Goal: Transaction & Acquisition: Book appointment/travel/reservation

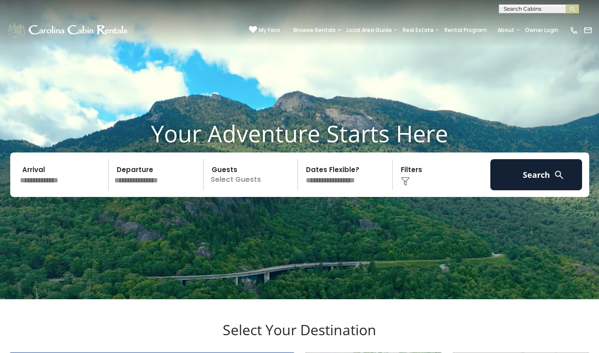
click at [35, 191] on input "text" at bounding box center [63, 174] width 92 height 31
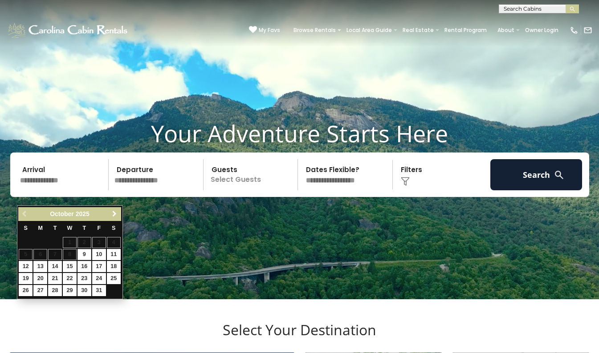
click at [116, 211] on span "Next" at bounding box center [114, 214] width 7 height 7
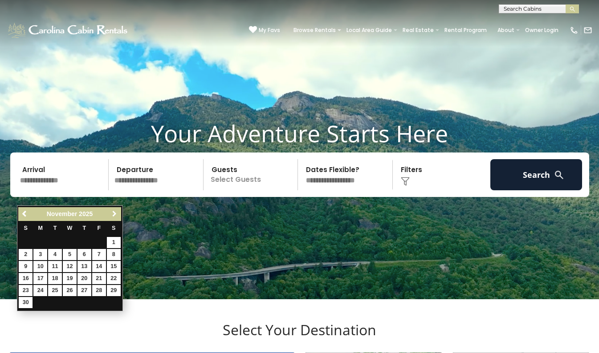
click at [116, 211] on span "Next" at bounding box center [114, 214] width 7 height 7
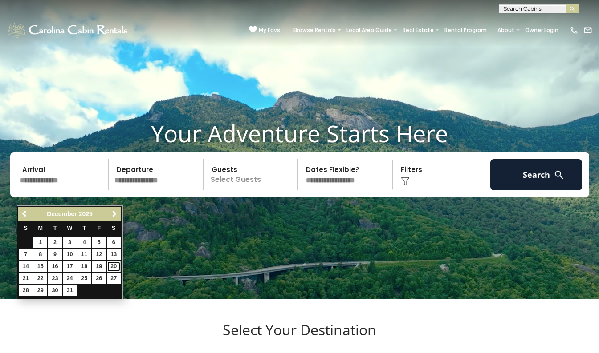
click at [113, 264] on link "20" at bounding box center [114, 266] width 14 height 11
type input "********"
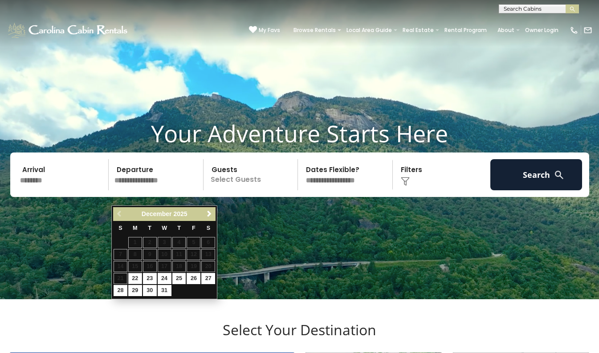
click at [148, 191] on input "text" at bounding box center [157, 174] width 92 height 31
click at [209, 213] on span "Next" at bounding box center [209, 214] width 7 height 7
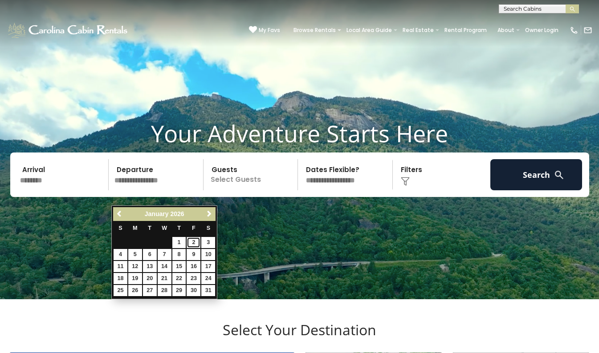
click at [196, 241] on link "2" at bounding box center [193, 242] width 14 height 11
type input "******"
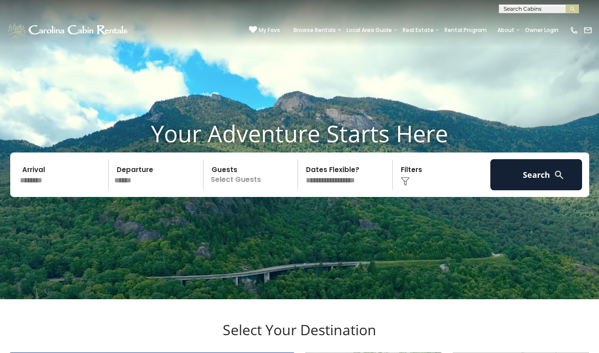
click at [237, 191] on p "Select Guests" at bounding box center [252, 174] width 92 height 31
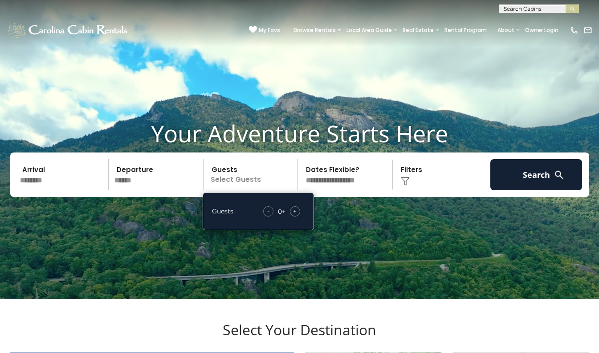
click at [293, 216] on span "+" at bounding box center [295, 211] width 4 height 9
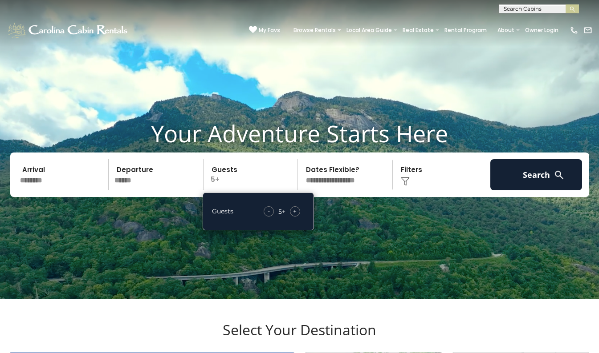
click at [293, 216] on span "+" at bounding box center [295, 211] width 4 height 9
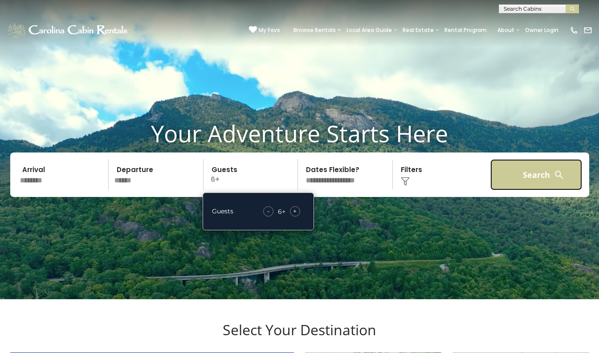
click at [513, 183] on button "Search" at bounding box center [536, 174] width 92 height 31
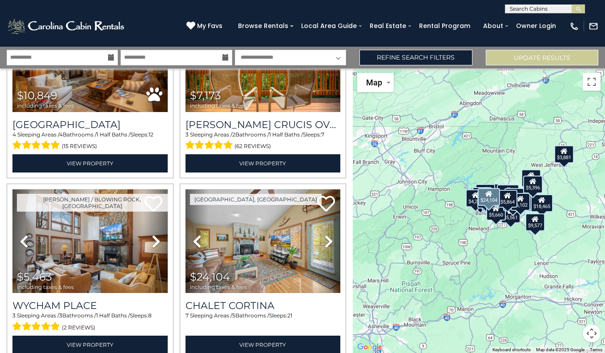
scroll to position [155, 0]
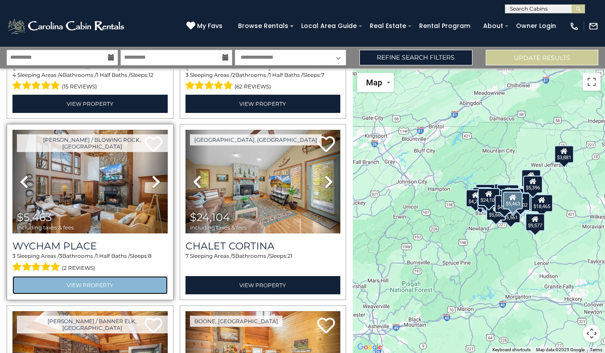
click at [119, 281] on link "View Property" at bounding box center [89, 285] width 155 height 18
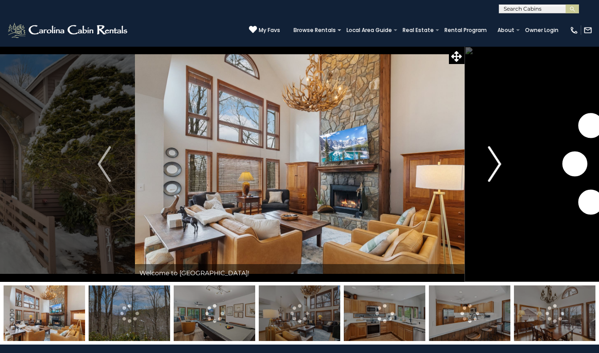
click at [500, 173] on img "Next" at bounding box center [494, 164] width 13 height 36
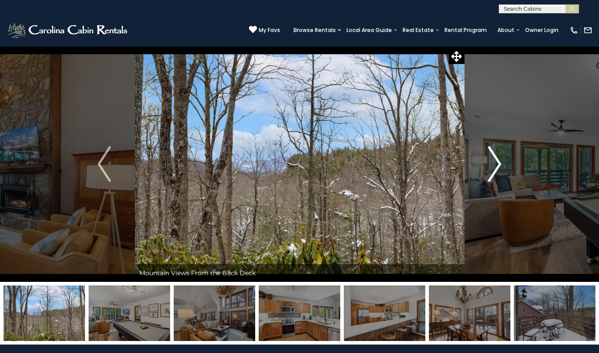
click at [500, 173] on img "Next" at bounding box center [494, 164] width 13 height 36
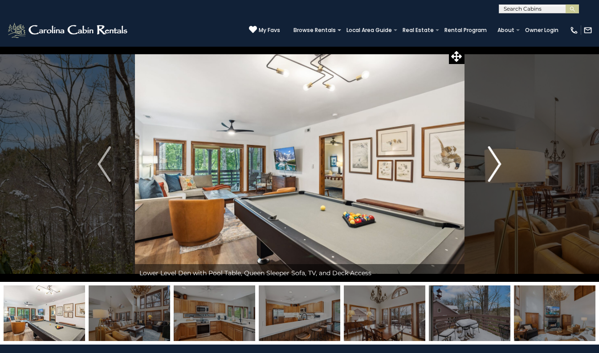
click at [500, 173] on img "Next" at bounding box center [494, 164] width 13 height 36
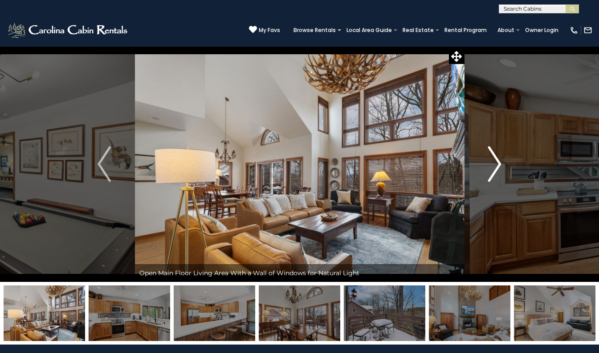
click at [500, 173] on img "Next" at bounding box center [494, 164] width 13 height 36
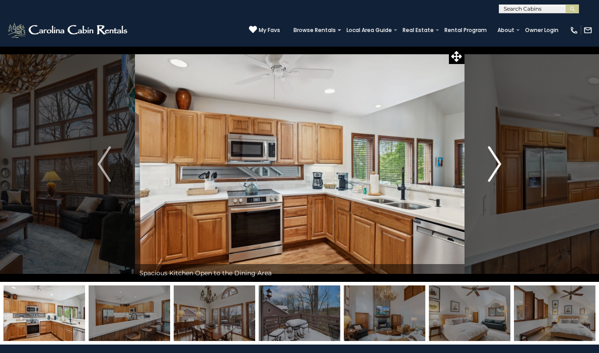
click at [500, 173] on img "Next" at bounding box center [494, 164] width 13 height 36
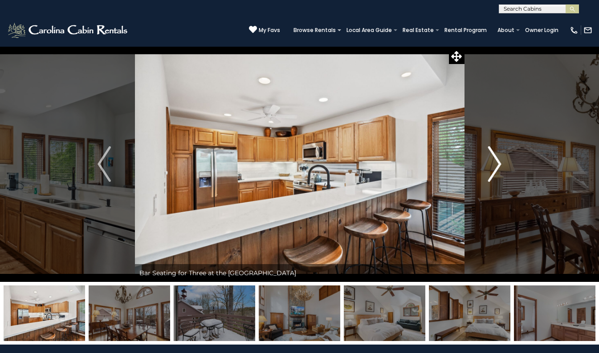
click at [500, 173] on img "Next" at bounding box center [494, 164] width 13 height 36
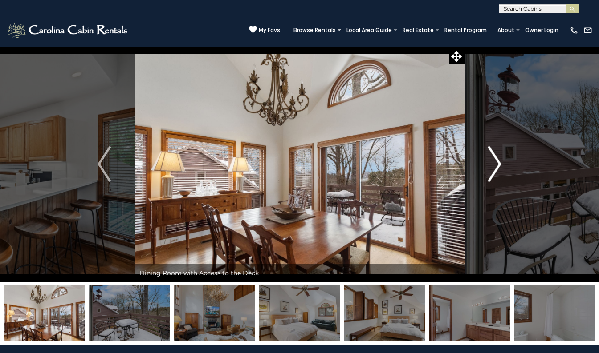
click at [500, 173] on img "Next" at bounding box center [494, 164] width 13 height 36
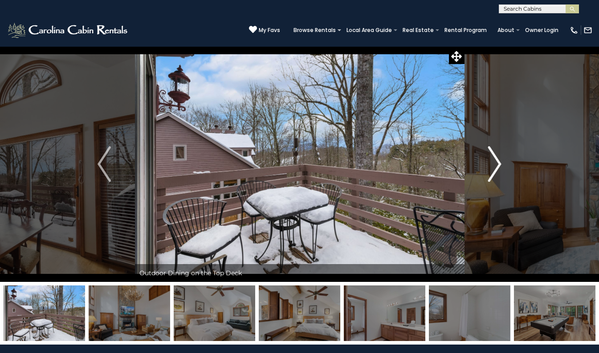
click at [500, 173] on img "Next" at bounding box center [494, 164] width 13 height 36
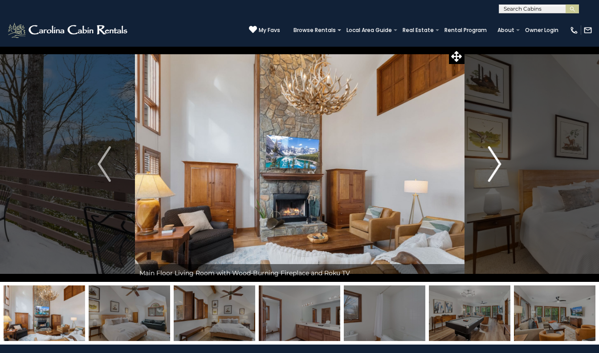
click at [500, 173] on img "Next" at bounding box center [494, 164] width 13 height 36
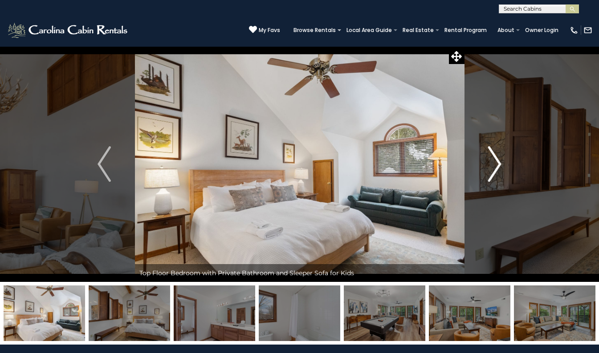
click at [500, 173] on img "Next" at bounding box center [494, 164] width 13 height 36
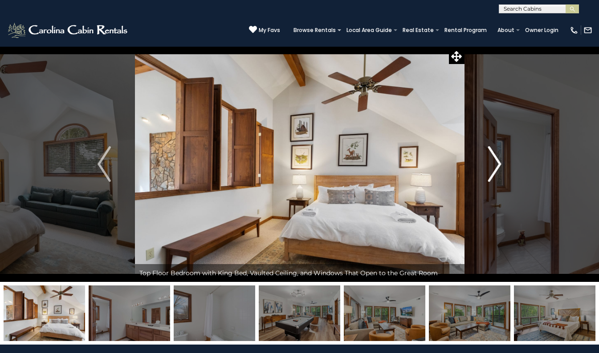
click at [500, 173] on img "Next" at bounding box center [494, 164] width 13 height 36
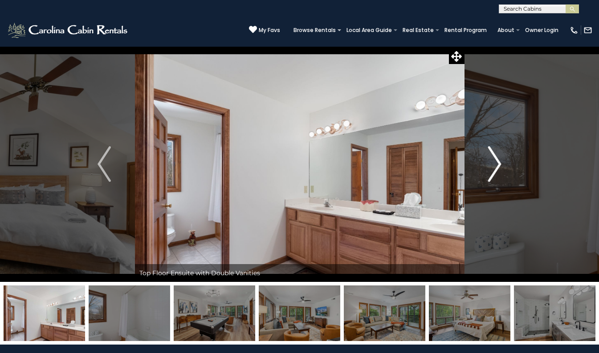
click at [500, 173] on img "Next" at bounding box center [494, 164] width 13 height 36
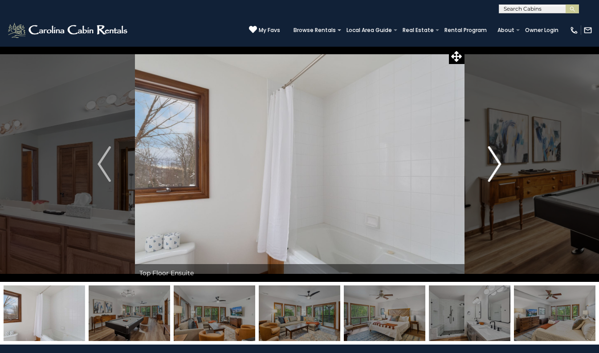
click at [500, 173] on img "Next" at bounding box center [494, 164] width 13 height 36
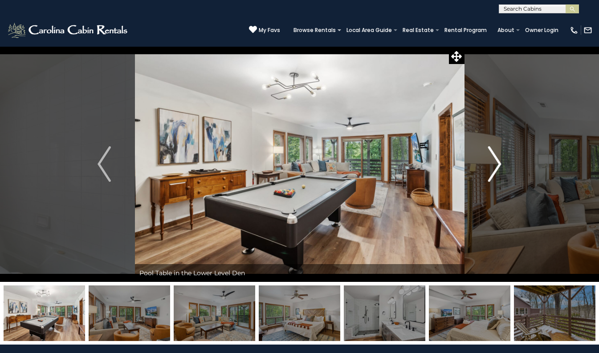
click at [500, 173] on img "Next" at bounding box center [494, 164] width 13 height 36
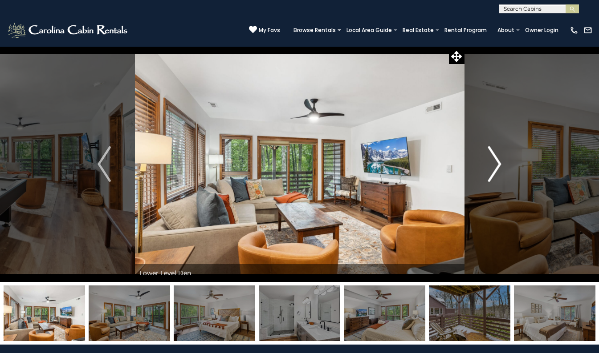
click at [500, 173] on img "Next" at bounding box center [494, 164] width 13 height 36
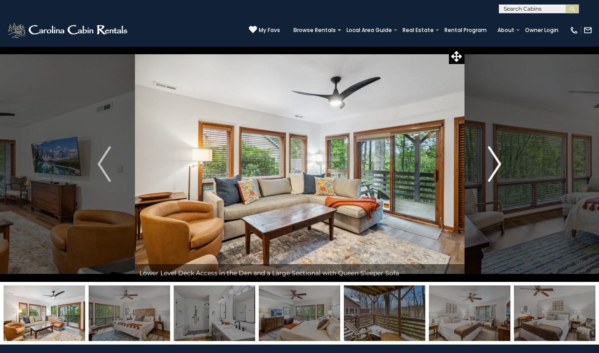
click at [500, 173] on img "Next" at bounding box center [494, 164] width 13 height 36
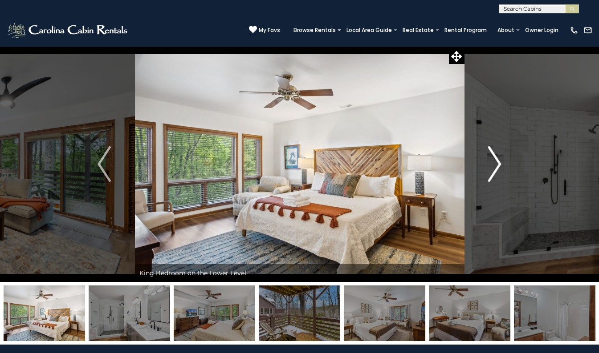
click at [500, 173] on img "Next" at bounding box center [494, 164] width 13 height 36
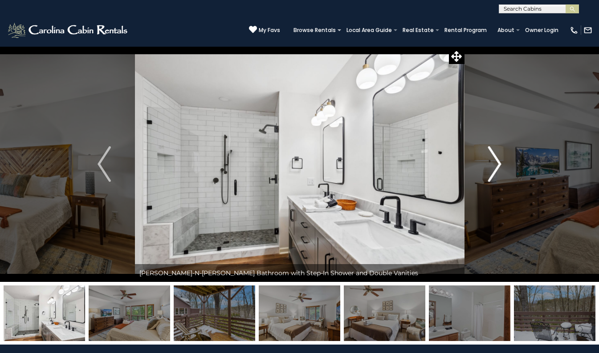
click at [500, 173] on img "Next" at bounding box center [494, 164] width 13 height 36
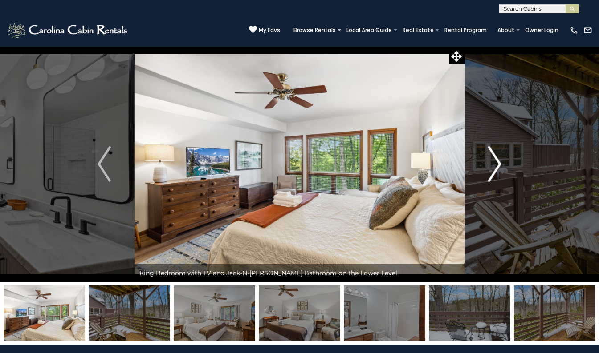
click at [500, 173] on img "Next" at bounding box center [494, 164] width 13 height 36
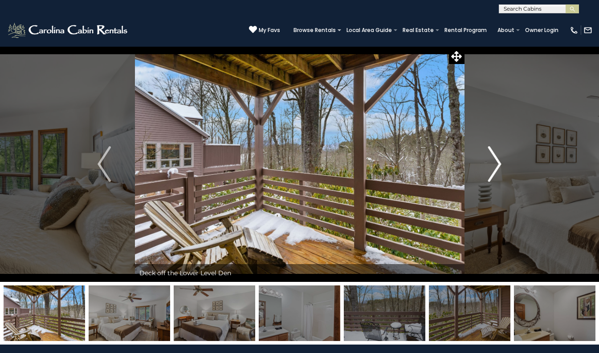
click at [500, 173] on img "Next" at bounding box center [494, 164] width 13 height 36
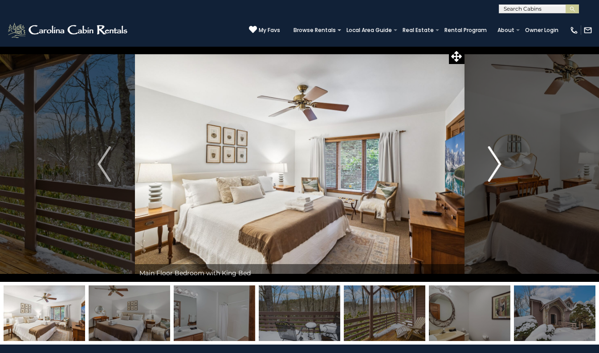
click at [500, 173] on img "Next" at bounding box center [494, 164] width 13 height 36
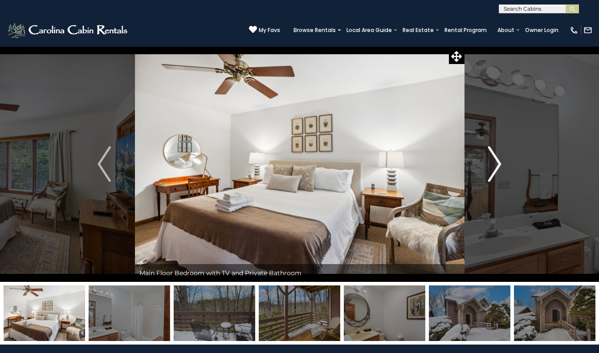
click at [500, 173] on img "Next" at bounding box center [494, 164] width 13 height 36
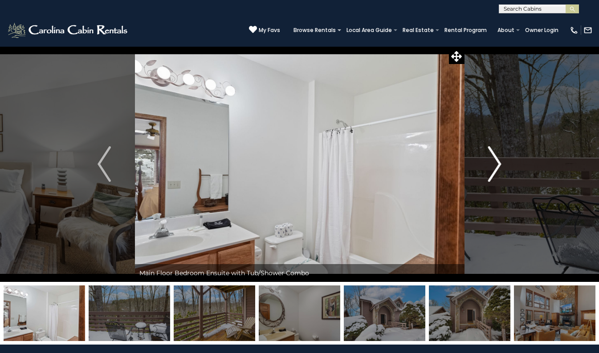
click at [500, 173] on img "Next" at bounding box center [494, 164] width 13 height 36
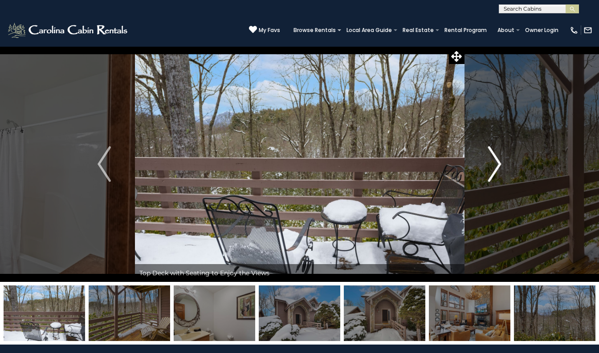
click at [500, 173] on img "Next" at bounding box center [494, 164] width 13 height 36
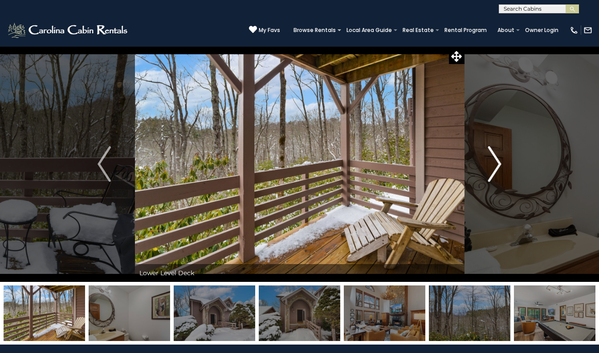
click at [500, 173] on img "Next" at bounding box center [494, 164] width 13 height 36
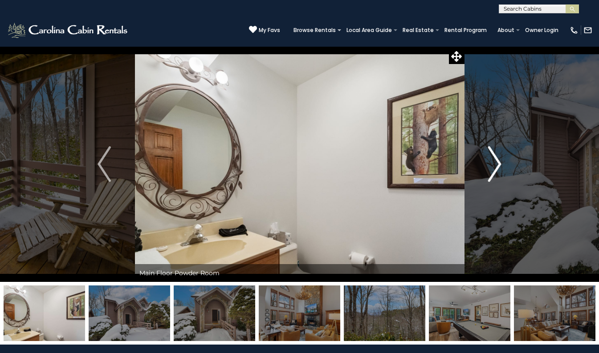
click at [500, 173] on img "Next" at bounding box center [494, 164] width 13 height 36
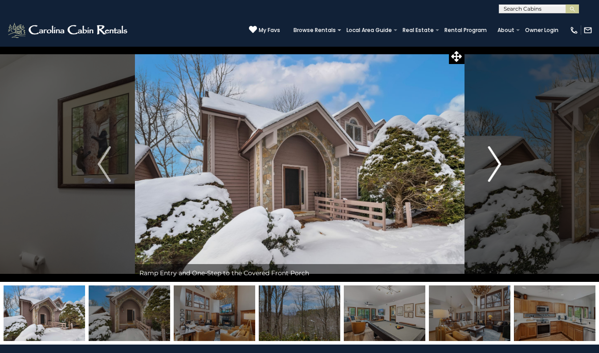
click at [500, 173] on img "Next" at bounding box center [494, 164] width 13 height 36
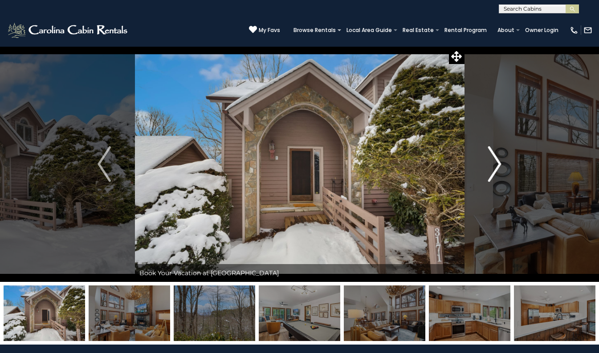
click at [500, 173] on img "Next" at bounding box center [494, 164] width 13 height 36
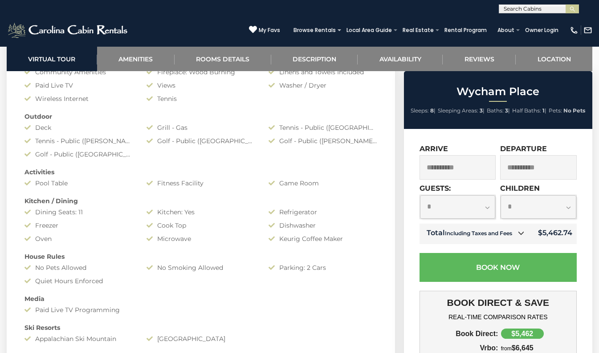
scroll to position [703, 0]
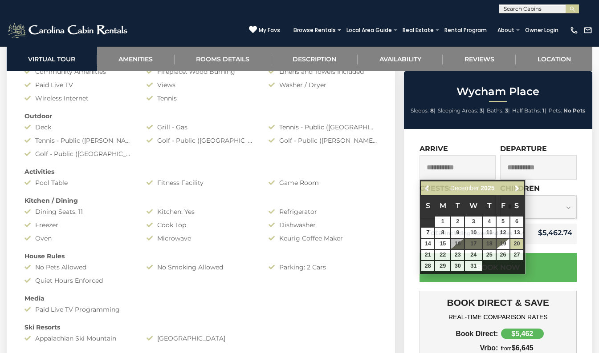
click at [466, 168] on input "**********" at bounding box center [457, 167] width 77 height 24
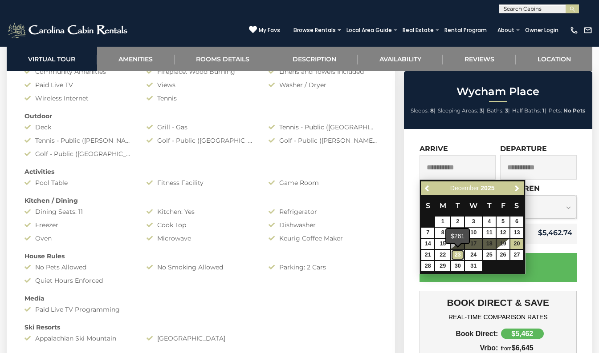
click at [458, 255] on link "23" at bounding box center [457, 255] width 13 height 10
type input "**********"
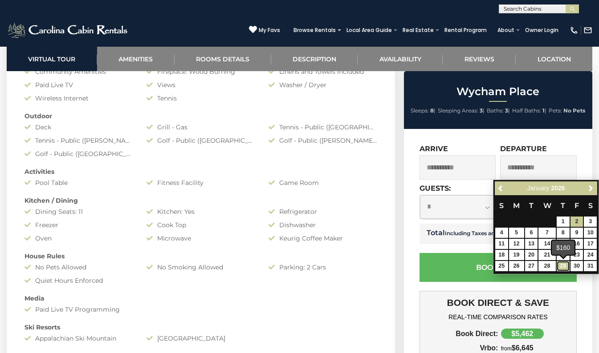
click at [560, 265] on link "29" at bounding box center [562, 266] width 13 height 10
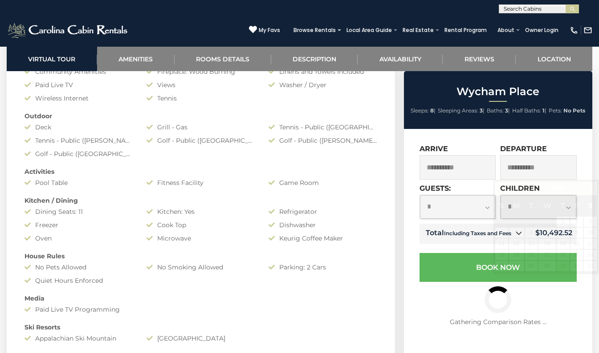
click at [540, 168] on input "**********" at bounding box center [538, 167] width 77 height 24
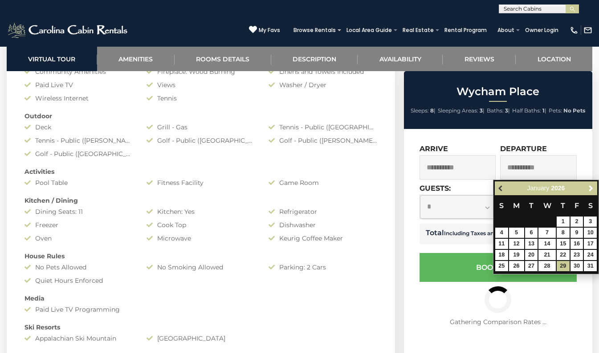
click at [497, 188] on span "Previous" at bounding box center [500, 188] width 7 height 7
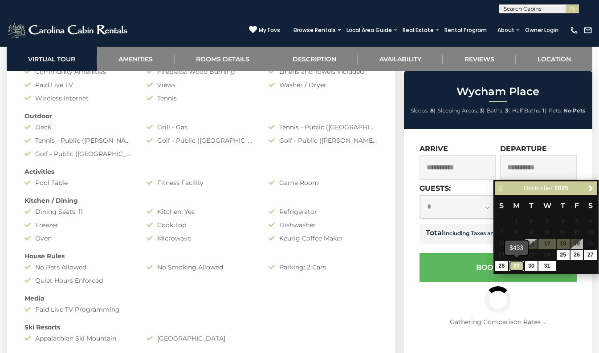
click at [519, 268] on link "29" at bounding box center [516, 266] width 15 height 10
type input "**********"
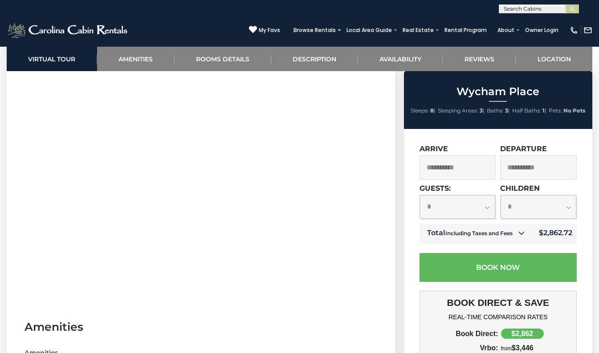
scroll to position [393, 0]
click at [249, 27] on icon at bounding box center [253, 29] width 8 height 8
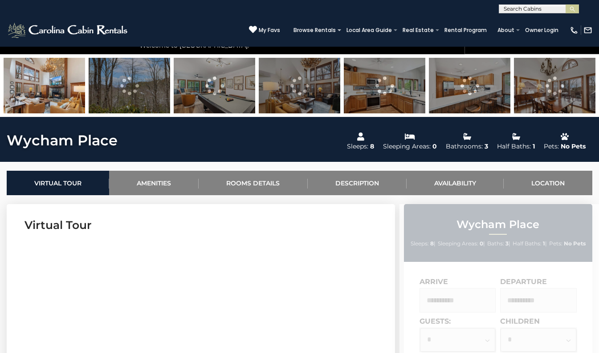
scroll to position [228, 0]
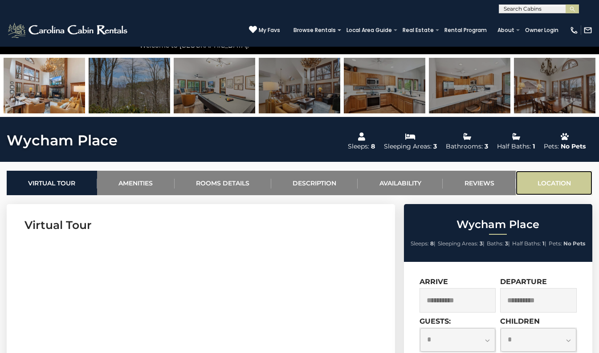
click at [543, 178] on link "Location" at bounding box center [553, 183] width 77 height 24
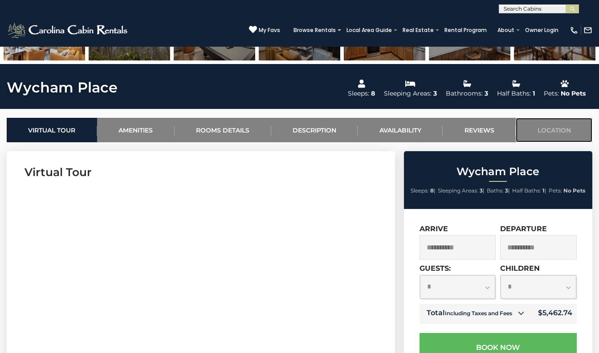
scroll to position [320, 0]
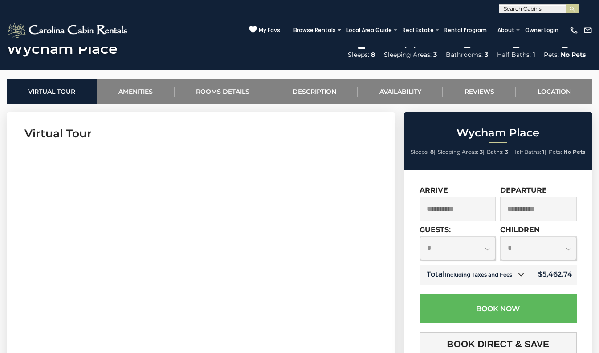
click at [470, 211] on input "**********" at bounding box center [457, 209] width 77 height 24
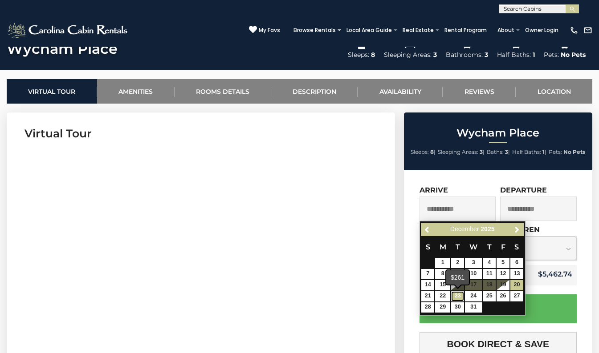
click at [455, 297] on link "23" at bounding box center [457, 297] width 13 height 10
type input "**********"
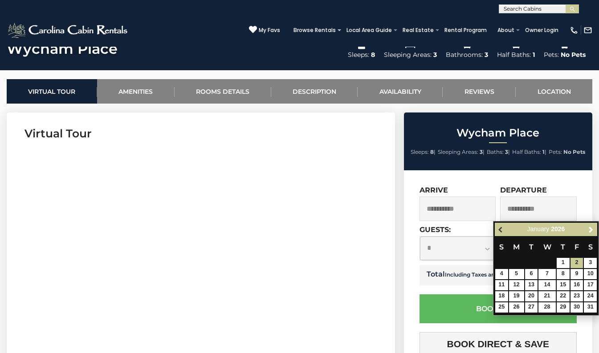
click at [503, 228] on span "Previous" at bounding box center [500, 229] width 7 height 7
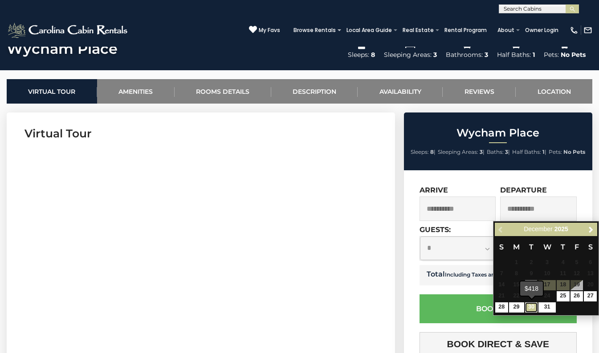
click at [532, 306] on link "30" at bounding box center [531, 308] width 13 height 10
type input "**********"
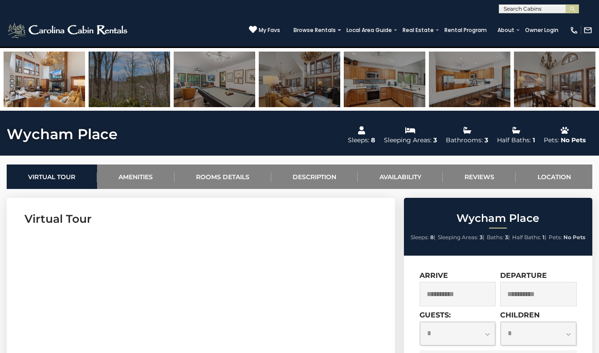
scroll to position [234, 0]
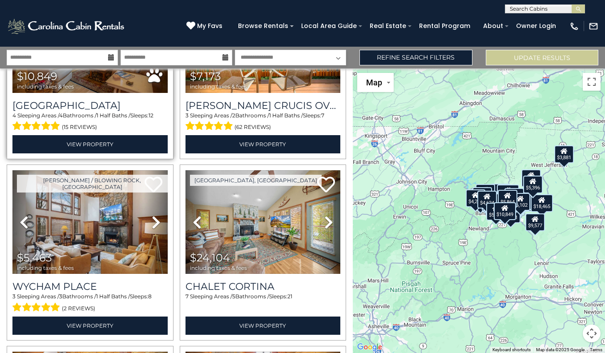
scroll to position [124, 0]
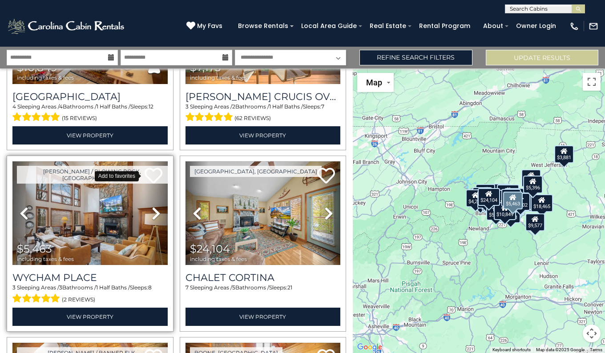
click at [151, 178] on icon at bounding box center [154, 176] width 18 height 18
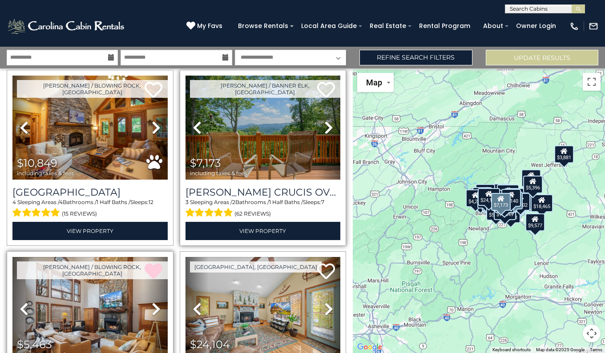
scroll to position [26, 0]
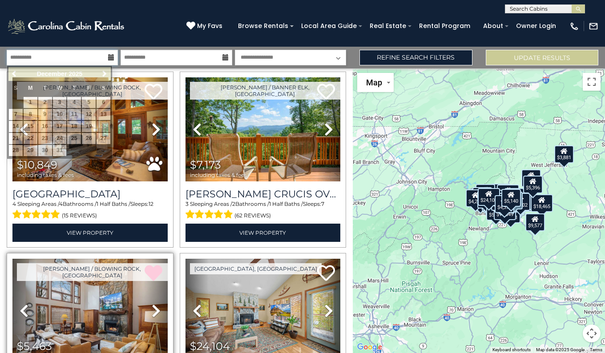
click at [108, 58] on input "**********" at bounding box center [62, 58] width 111 height 16
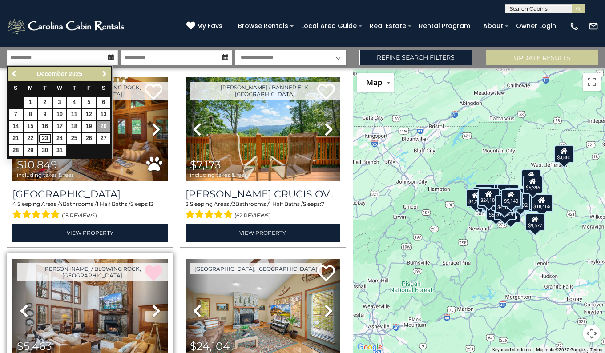
click at [49, 142] on link "23" at bounding box center [45, 138] width 14 height 11
type input "********"
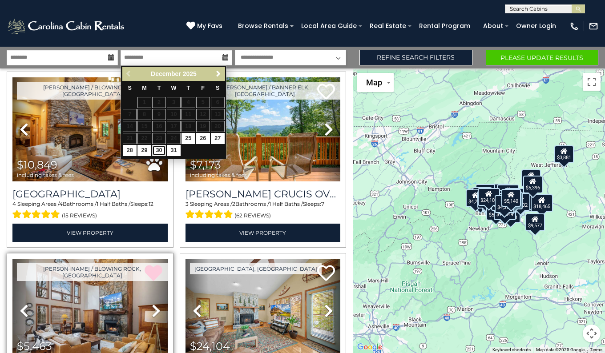
click at [159, 154] on link "30" at bounding box center [159, 150] width 14 height 11
type input "********"
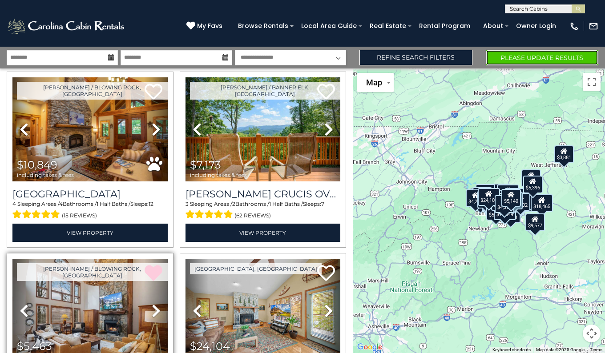
click at [503, 56] on button "Please Update Results" at bounding box center [542, 58] width 113 height 16
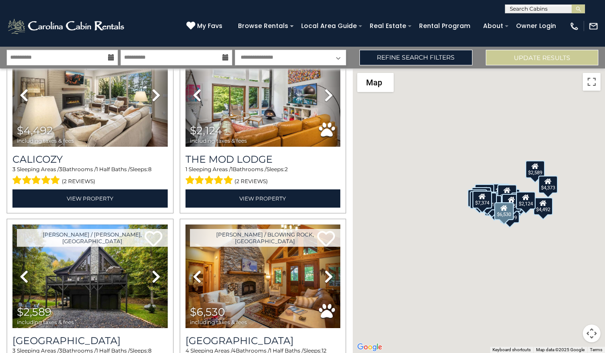
scroll to position [278, 0]
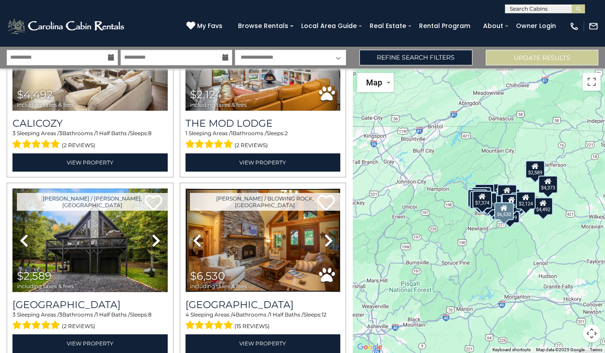
click at [259, 265] on img at bounding box center [263, 241] width 155 height 104
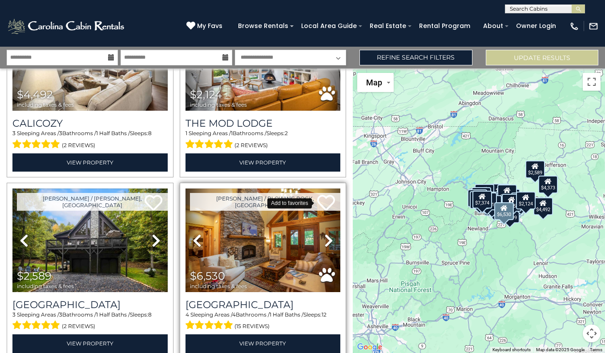
click at [322, 195] on icon at bounding box center [326, 203] width 18 height 18
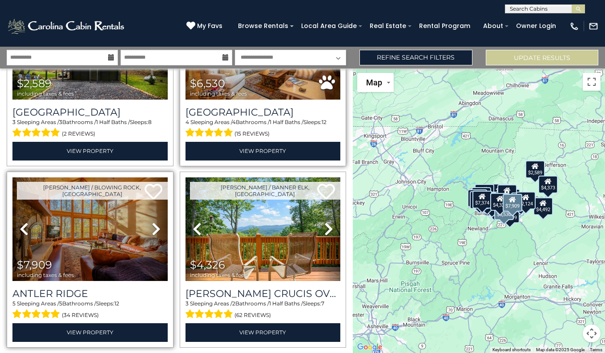
scroll to position [471, 0]
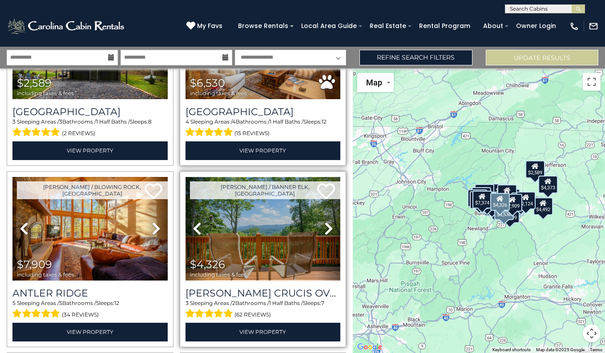
click at [251, 235] on img at bounding box center [263, 229] width 155 height 104
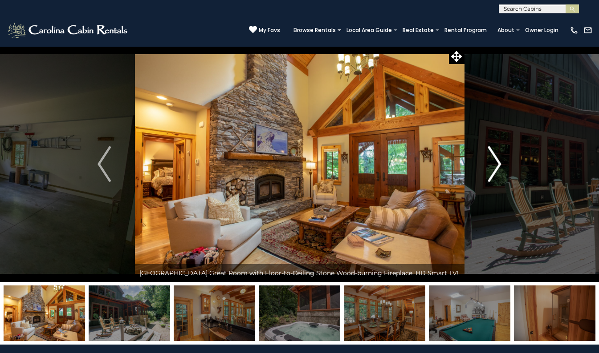
click at [492, 162] on img "Next" at bounding box center [494, 164] width 13 height 36
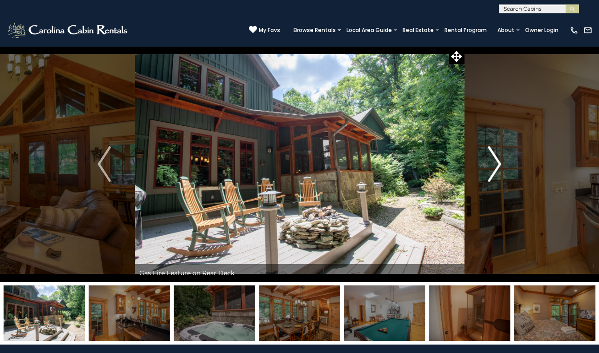
click at [492, 162] on img "Next" at bounding box center [494, 164] width 13 height 36
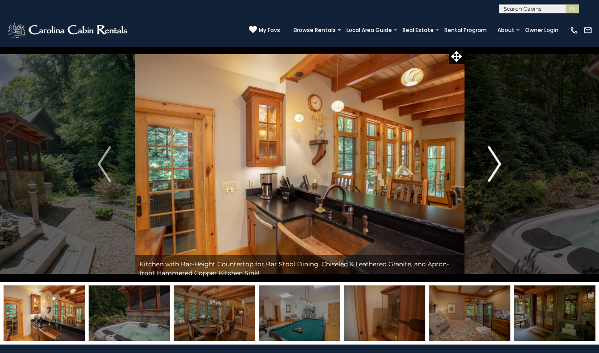
click at [492, 162] on img "Next" at bounding box center [494, 164] width 13 height 36
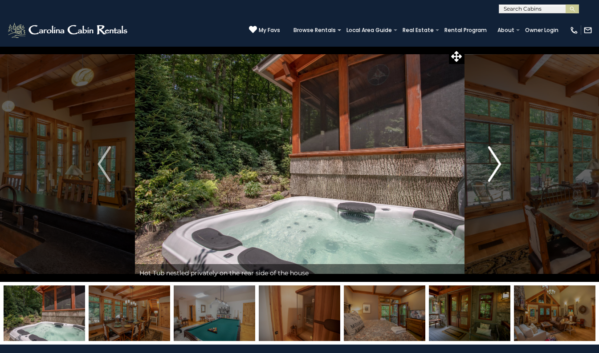
click at [492, 162] on img "Next" at bounding box center [494, 164] width 13 height 36
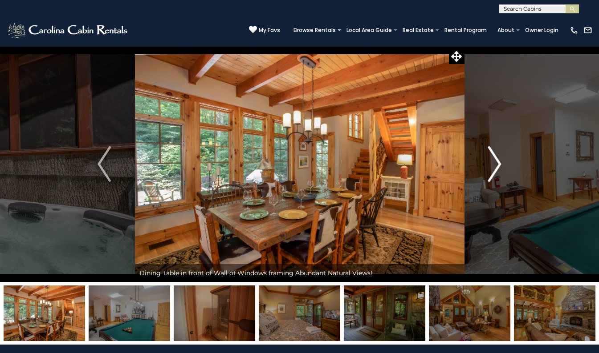
click at [492, 162] on img "Next" at bounding box center [494, 164] width 13 height 36
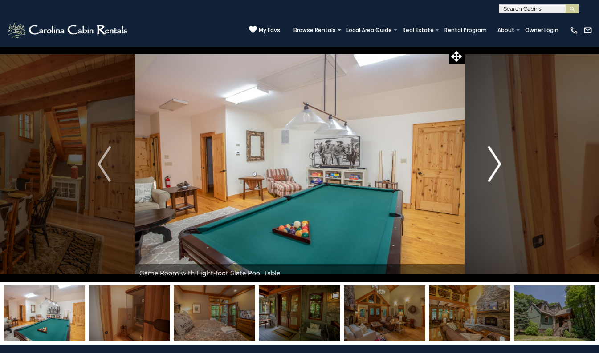
click at [492, 162] on img "Next" at bounding box center [494, 164] width 13 height 36
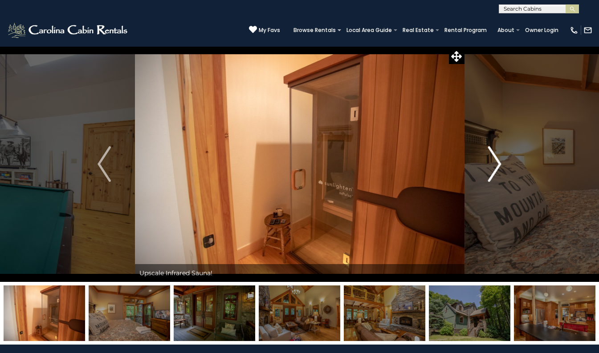
click at [492, 162] on img "Next" at bounding box center [494, 164] width 13 height 36
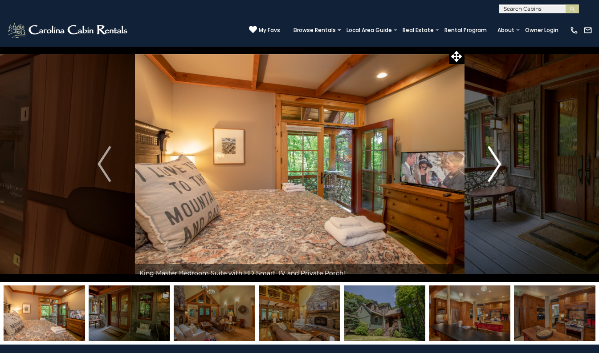
click at [492, 162] on img "Next" at bounding box center [494, 164] width 13 height 36
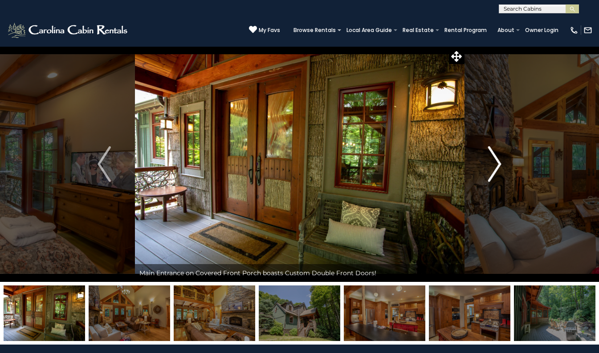
click at [492, 162] on img "Next" at bounding box center [494, 164] width 13 height 36
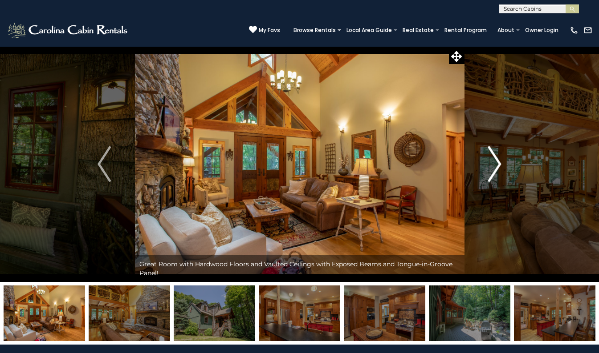
click at [492, 162] on img "Next" at bounding box center [494, 164] width 13 height 36
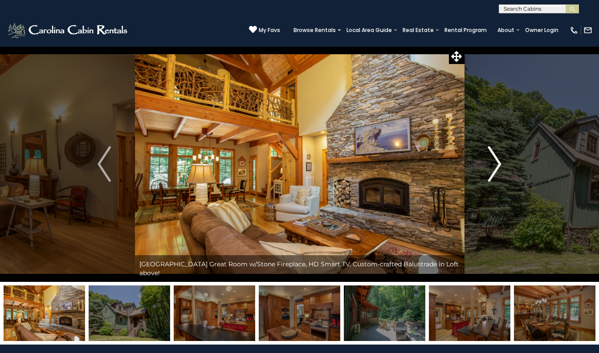
click at [492, 162] on img "Next" at bounding box center [494, 164] width 13 height 36
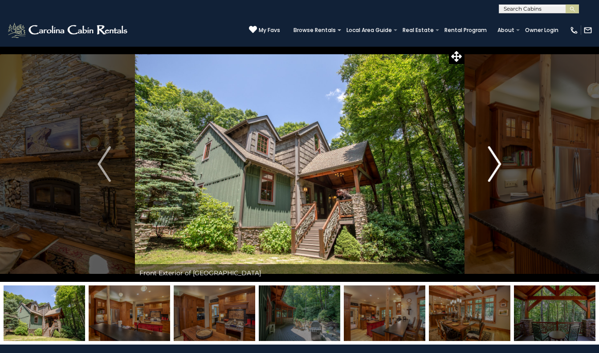
click at [492, 162] on img "Next" at bounding box center [494, 164] width 13 height 36
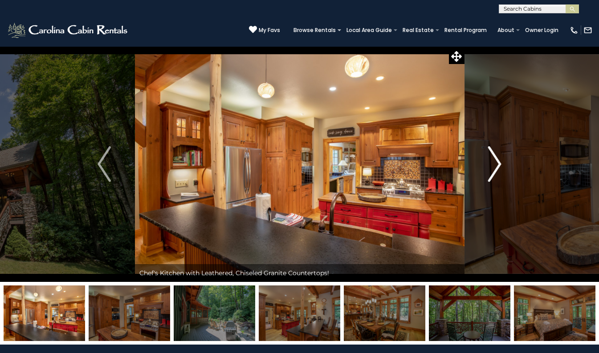
click at [492, 162] on img "Next" at bounding box center [494, 164] width 13 height 36
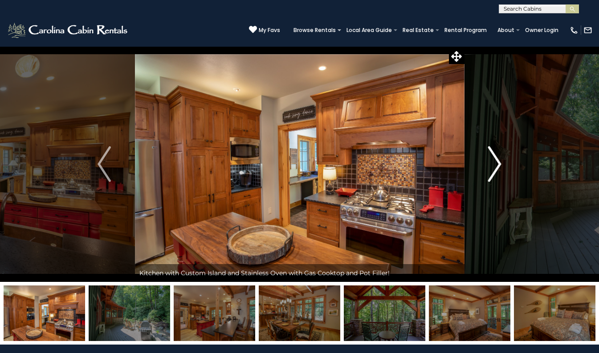
click at [492, 162] on img "Next" at bounding box center [494, 164] width 13 height 36
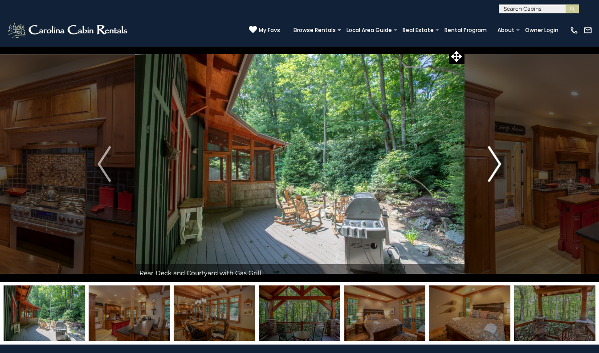
click at [492, 162] on img "Next" at bounding box center [494, 164] width 13 height 36
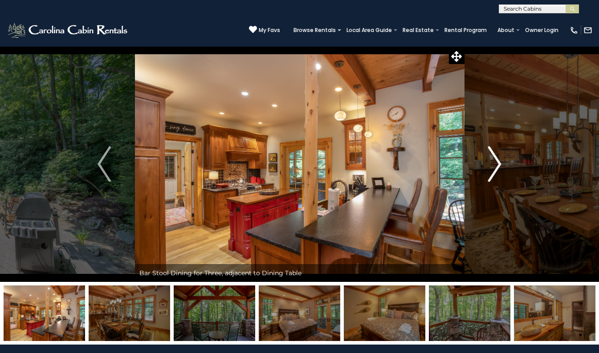
click at [492, 162] on img "Next" at bounding box center [494, 164] width 13 height 36
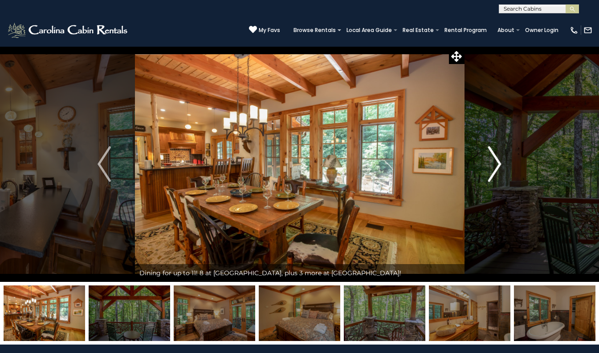
click at [492, 162] on img "Next" at bounding box center [494, 164] width 13 height 36
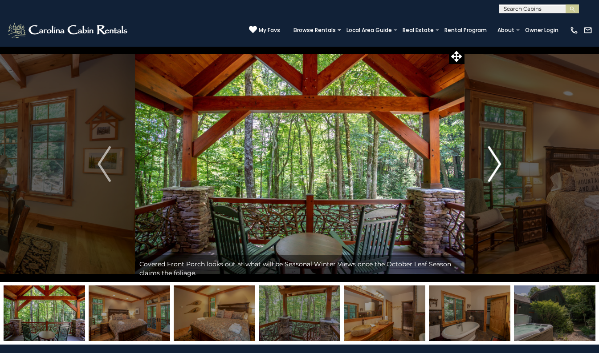
click at [492, 162] on img "Next" at bounding box center [494, 164] width 13 height 36
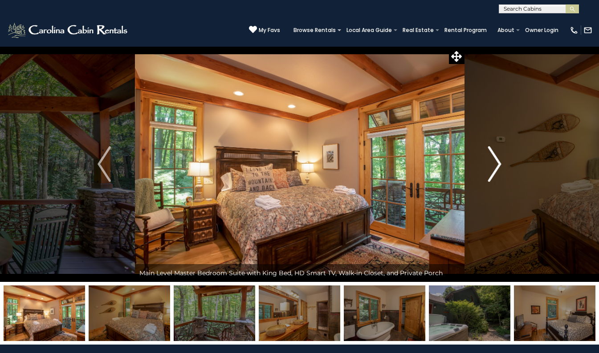
click at [492, 162] on img "Next" at bounding box center [494, 164] width 13 height 36
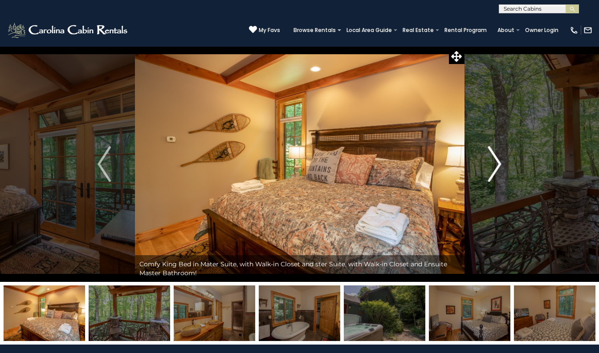
click at [492, 162] on img "Next" at bounding box center [494, 164] width 13 height 36
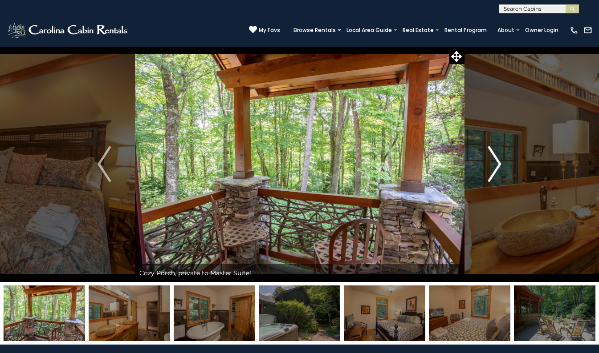
click at [492, 162] on img "Next" at bounding box center [494, 164] width 13 height 36
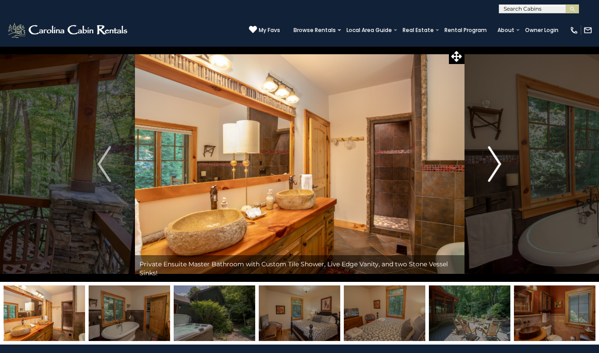
click at [492, 162] on img "Next" at bounding box center [494, 164] width 13 height 36
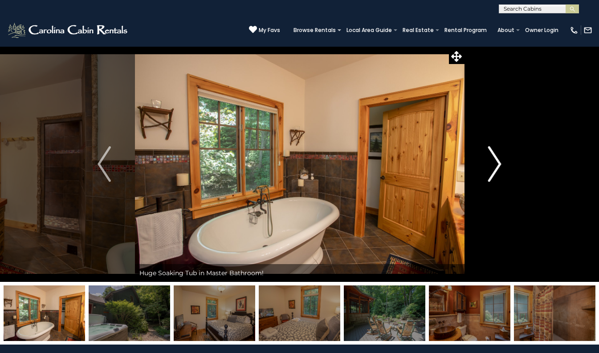
click at [492, 162] on img "Next" at bounding box center [494, 164] width 13 height 36
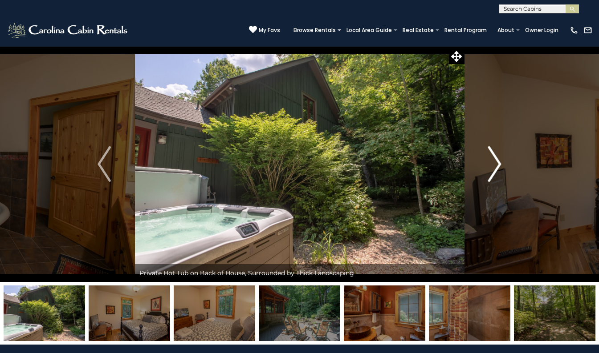
click at [492, 162] on img "Next" at bounding box center [494, 164] width 13 height 36
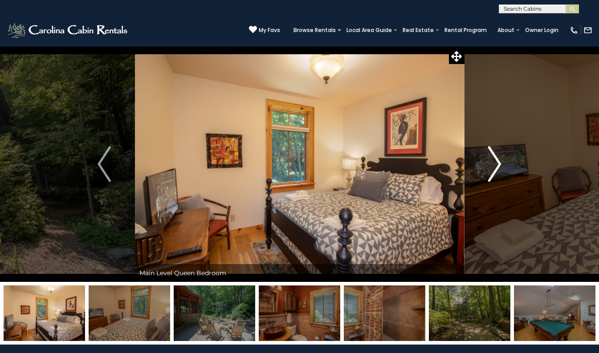
click at [492, 162] on img "Next" at bounding box center [494, 164] width 13 height 36
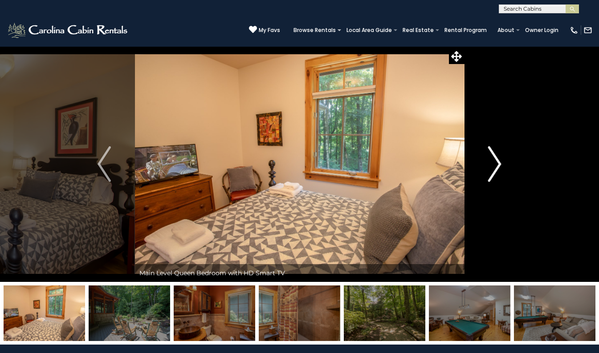
click at [492, 162] on img "Next" at bounding box center [494, 164] width 13 height 36
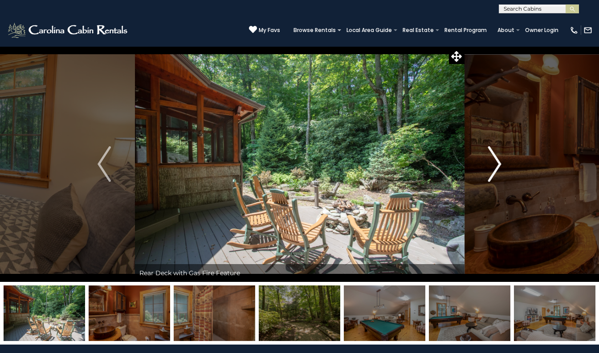
click at [492, 162] on img "Next" at bounding box center [494, 164] width 13 height 36
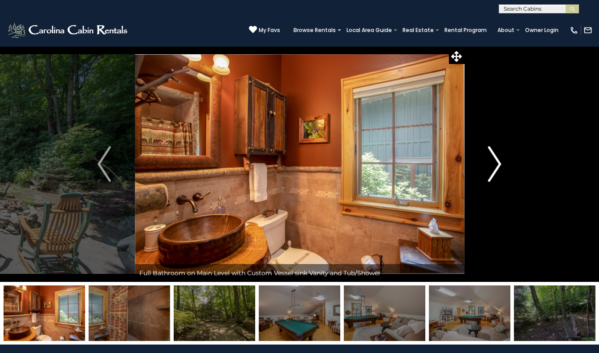
click at [492, 162] on img "Next" at bounding box center [494, 164] width 13 height 36
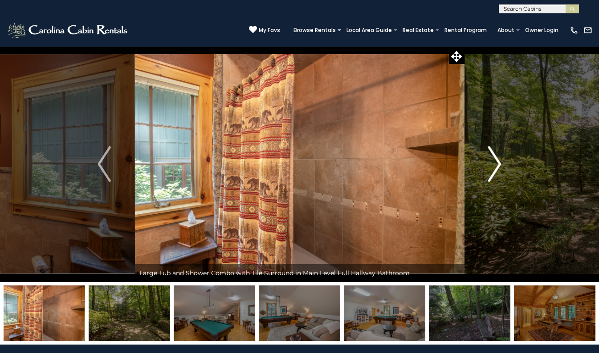
click at [492, 162] on img "Next" at bounding box center [494, 164] width 13 height 36
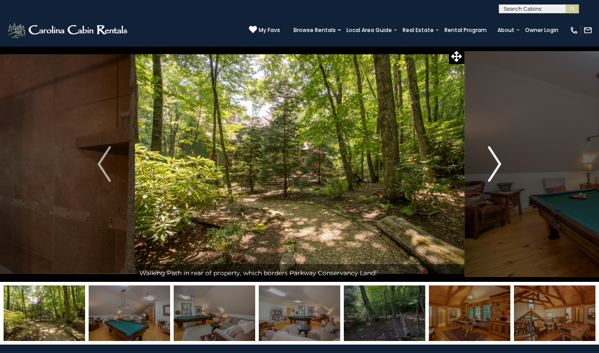
click at [492, 162] on img "Next" at bounding box center [494, 164] width 13 height 36
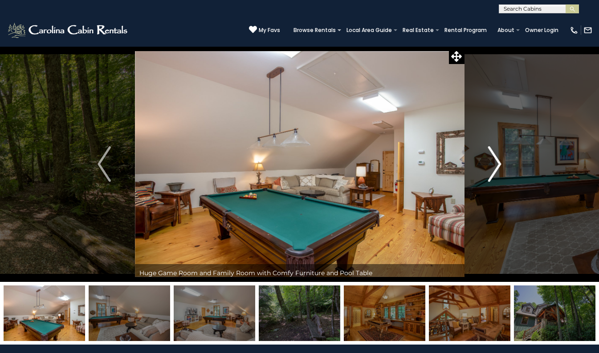
click at [492, 162] on img "Next" at bounding box center [494, 164] width 13 height 36
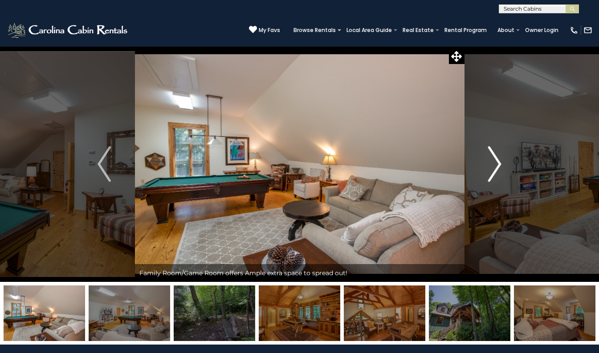
click at [492, 162] on img "Next" at bounding box center [494, 164] width 13 height 36
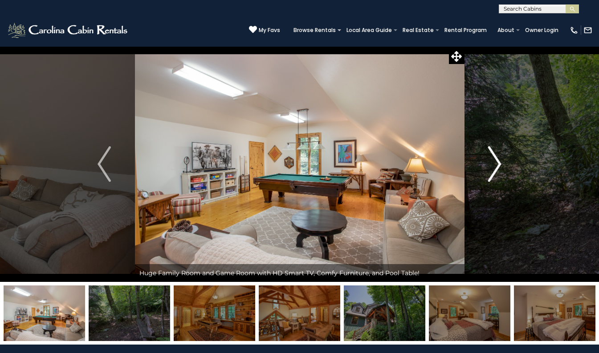
click at [492, 162] on img "Next" at bounding box center [494, 164] width 13 height 36
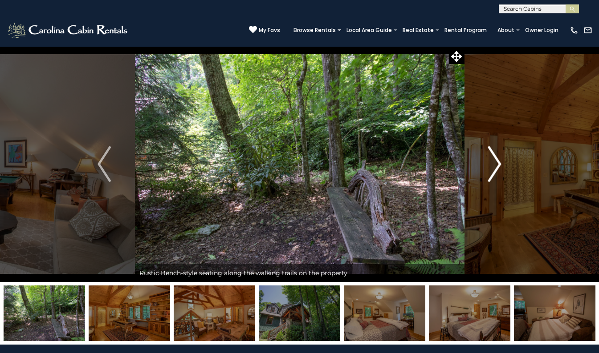
click at [492, 162] on img "Next" at bounding box center [494, 164] width 13 height 36
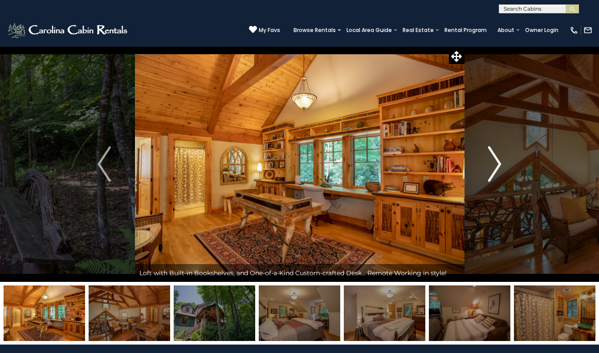
click at [492, 162] on img "Next" at bounding box center [494, 164] width 13 height 36
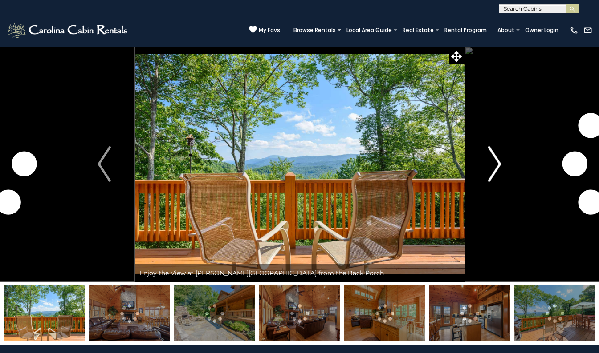
click at [495, 161] on img "Next" at bounding box center [494, 164] width 13 height 36
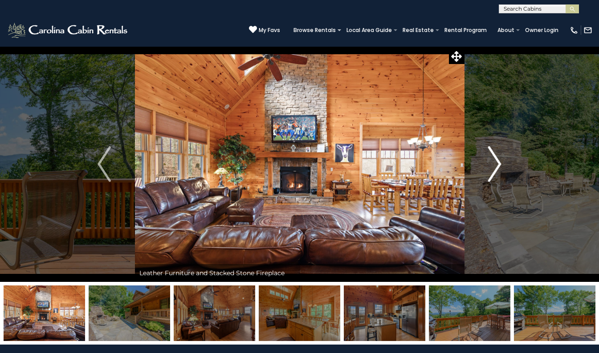
click at [495, 161] on img "Next" at bounding box center [494, 164] width 13 height 36
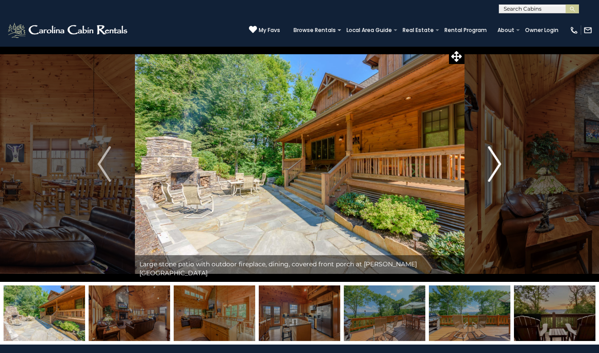
click at [495, 161] on img "Next" at bounding box center [494, 164] width 13 height 36
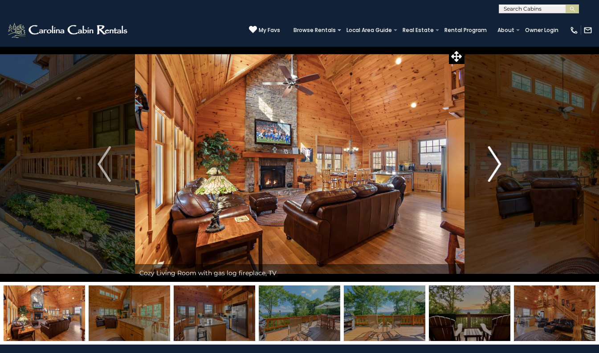
click at [495, 161] on img "Next" at bounding box center [494, 164] width 13 height 36
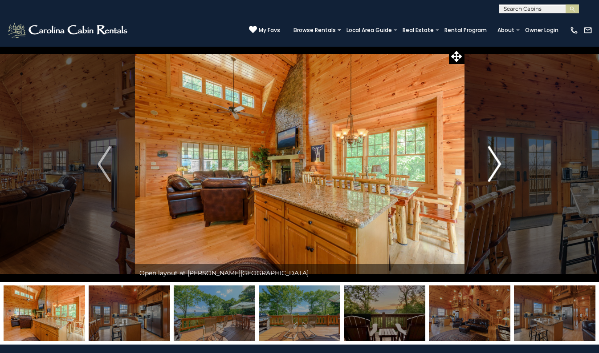
click at [495, 161] on img "Next" at bounding box center [494, 164] width 13 height 36
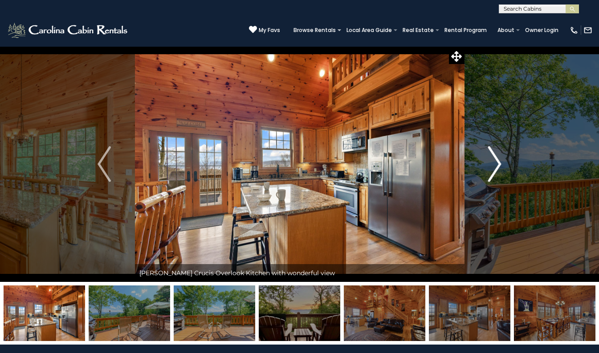
click at [495, 161] on img "Next" at bounding box center [494, 164] width 13 height 36
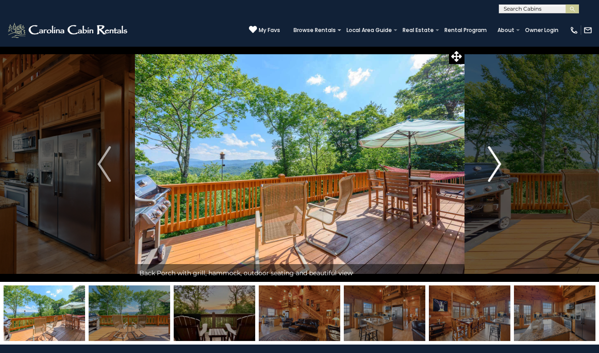
click at [495, 161] on img "Next" at bounding box center [494, 164] width 13 height 36
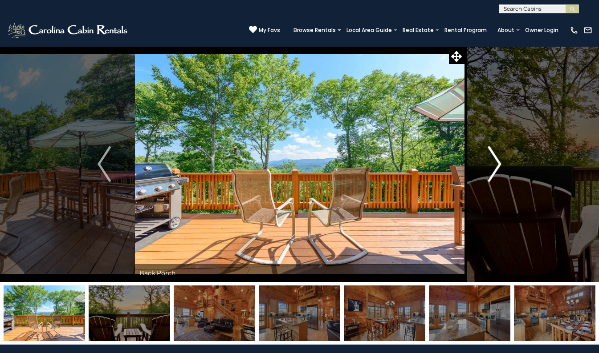
click at [495, 161] on img "Next" at bounding box center [494, 164] width 13 height 36
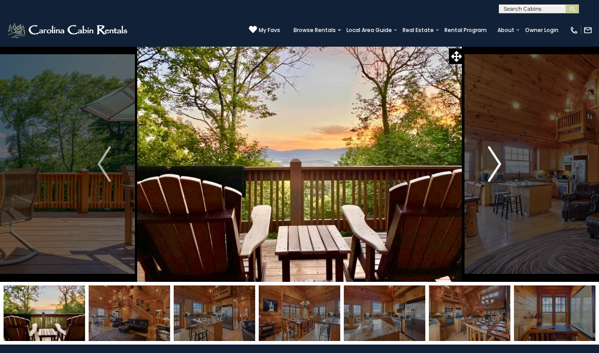
click at [495, 161] on img "Next" at bounding box center [494, 164] width 13 height 36
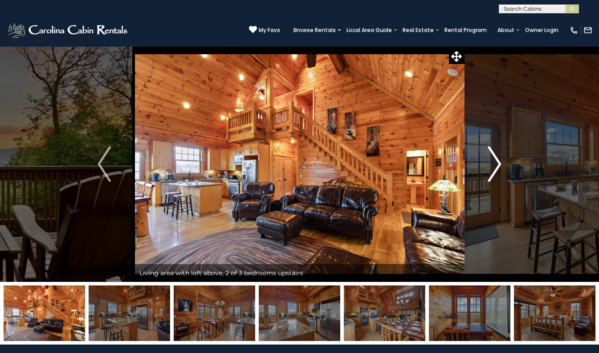
click at [495, 161] on img "Next" at bounding box center [494, 164] width 13 height 36
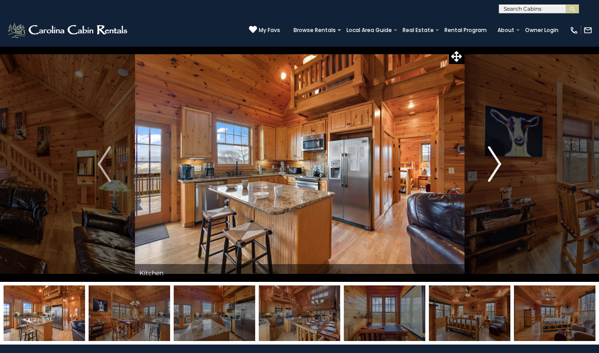
click at [495, 161] on img "Next" at bounding box center [494, 164] width 13 height 36
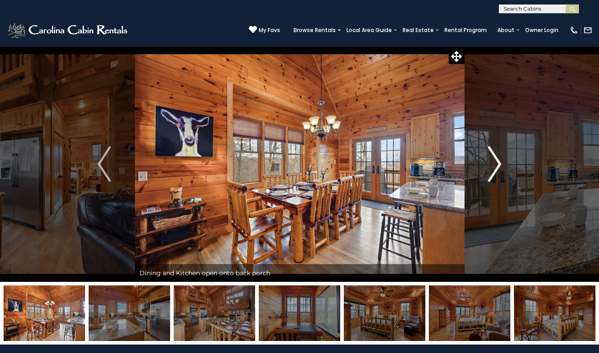
click at [495, 161] on img "Next" at bounding box center [494, 164] width 13 height 36
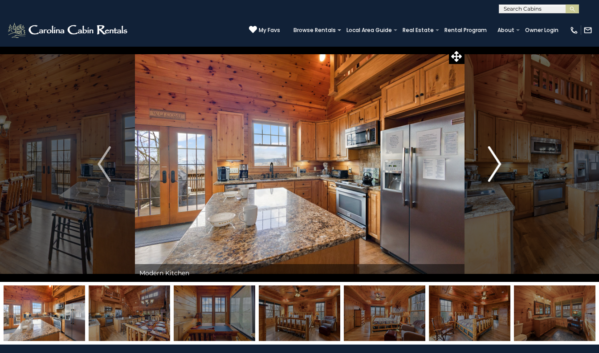
click at [495, 161] on img "Next" at bounding box center [494, 164] width 13 height 36
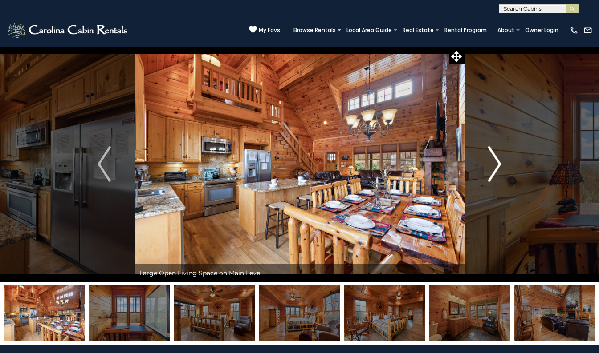
click at [495, 161] on img "Next" at bounding box center [494, 164] width 13 height 36
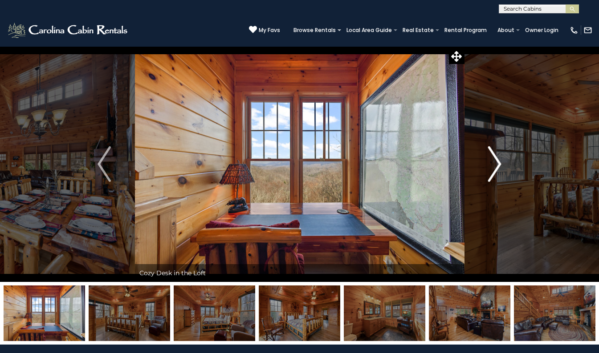
click at [495, 161] on img "Next" at bounding box center [494, 164] width 13 height 36
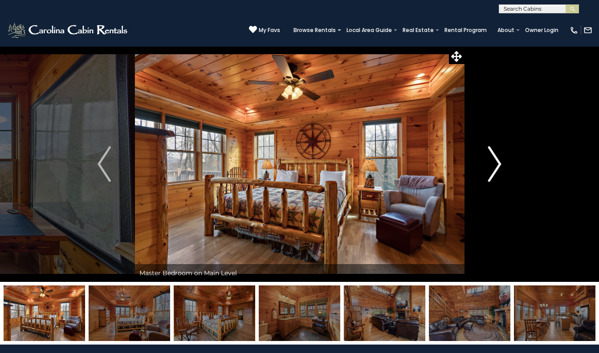
click at [495, 161] on img "Next" at bounding box center [494, 164] width 13 height 36
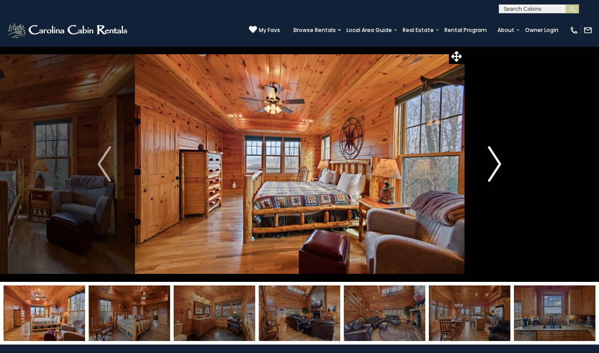
click at [495, 161] on img "Next" at bounding box center [494, 164] width 13 height 36
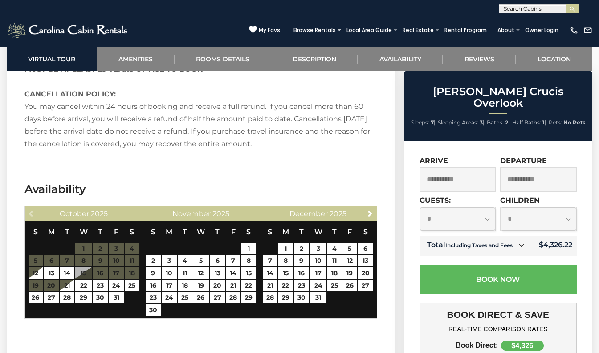
scroll to position [1717, 0]
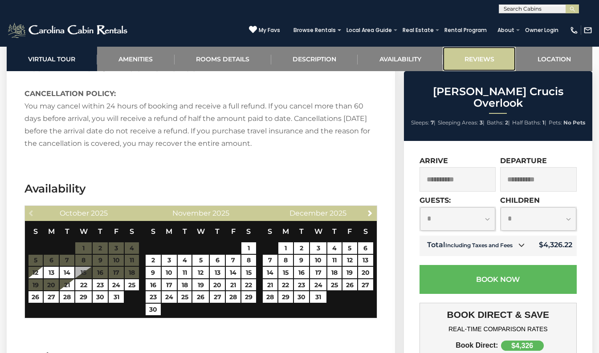
click at [487, 57] on link "Reviews" at bounding box center [478, 59] width 73 height 24
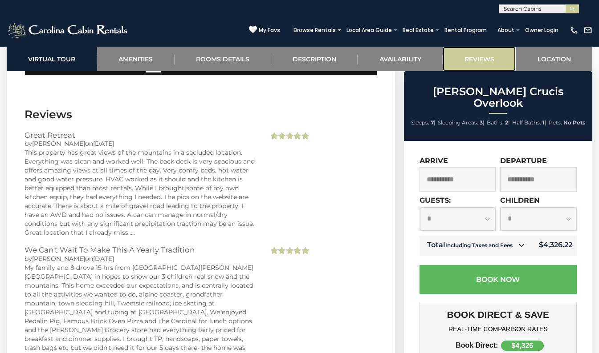
scroll to position [1961, 0]
